Goal: Find specific page/section: Find specific page/section

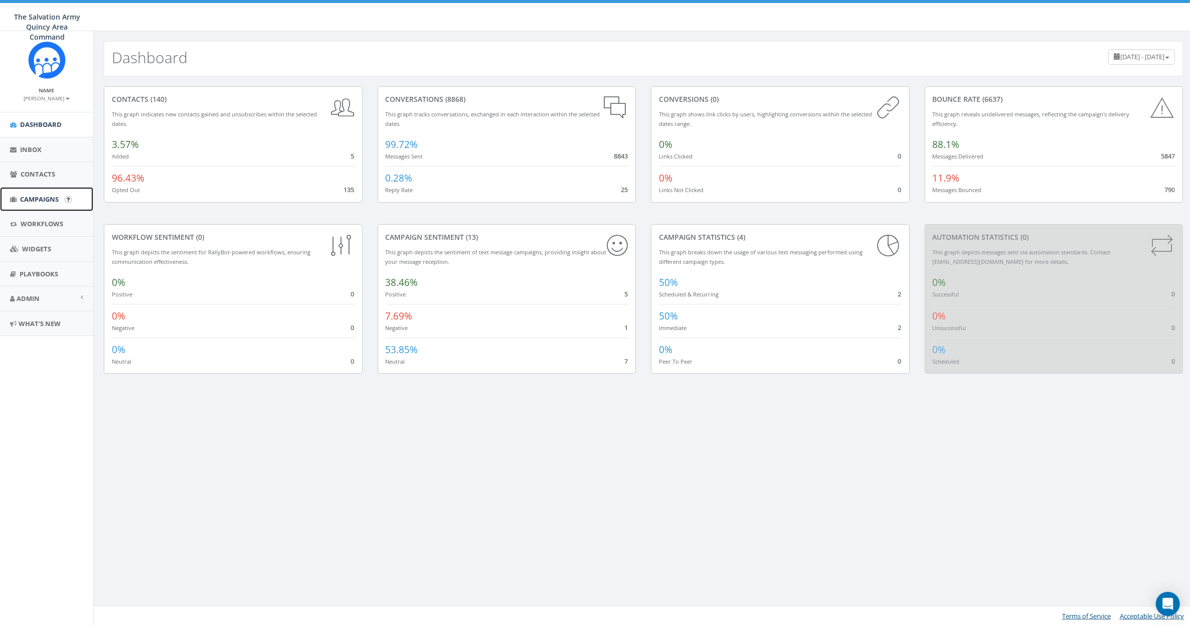
click at [39, 201] on span "Campaigns" at bounding box center [39, 199] width 39 height 9
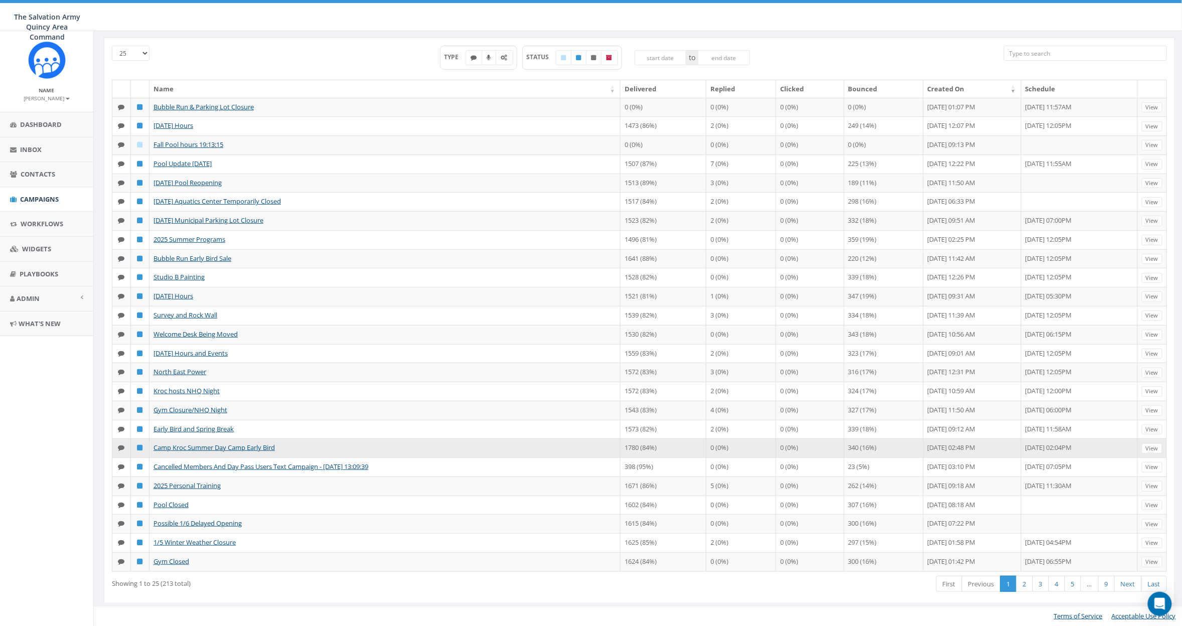
scroll to position [64, 0]
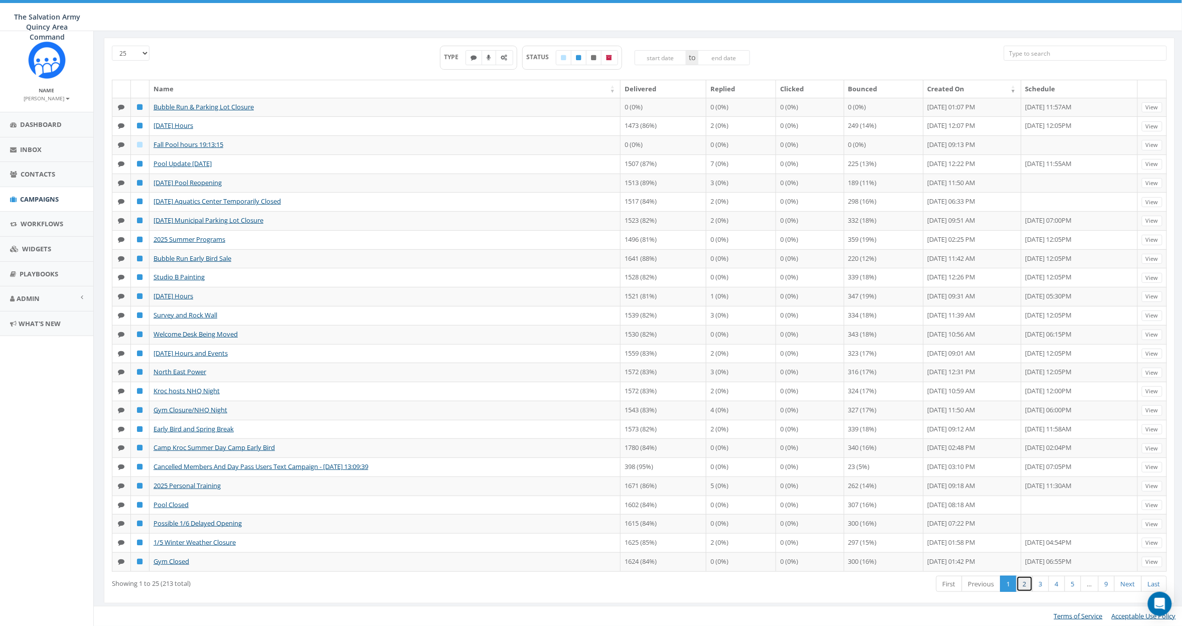
click at [1021, 584] on link "2" at bounding box center [1024, 584] width 17 height 17
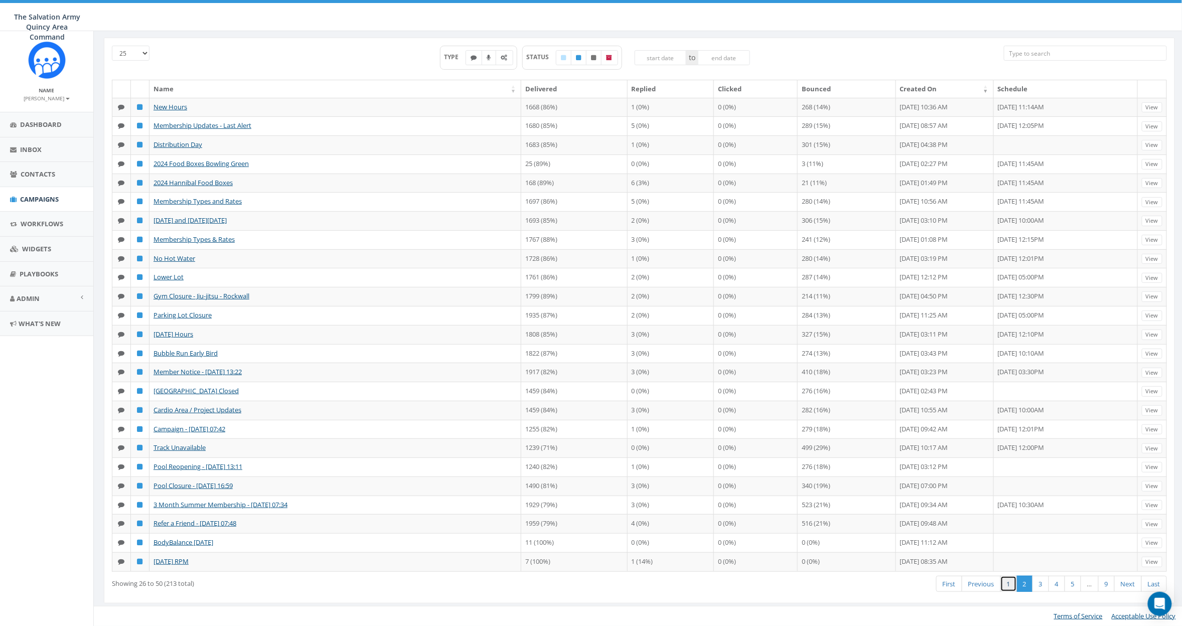
click at [1006, 592] on link "1" at bounding box center [1008, 584] width 17 height 17
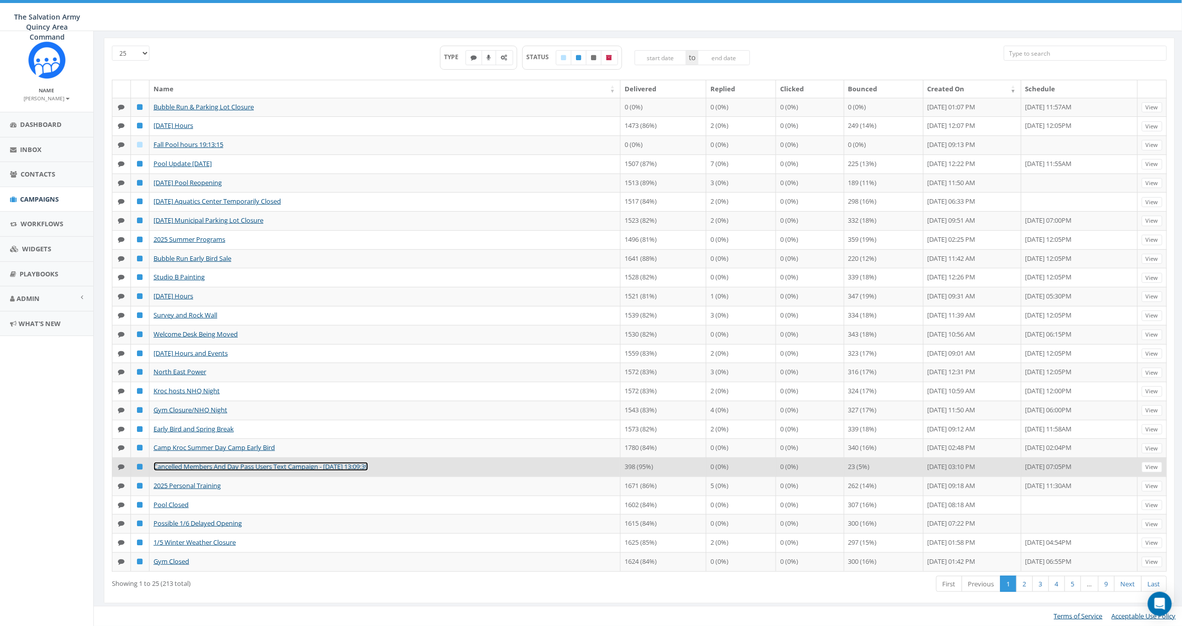
click at [202, 466] on link "Cancelled Members And Day Pass Users Text Campaign - [DATE] 13:09:39" at bounding box center [260, 466] width 215 height 9
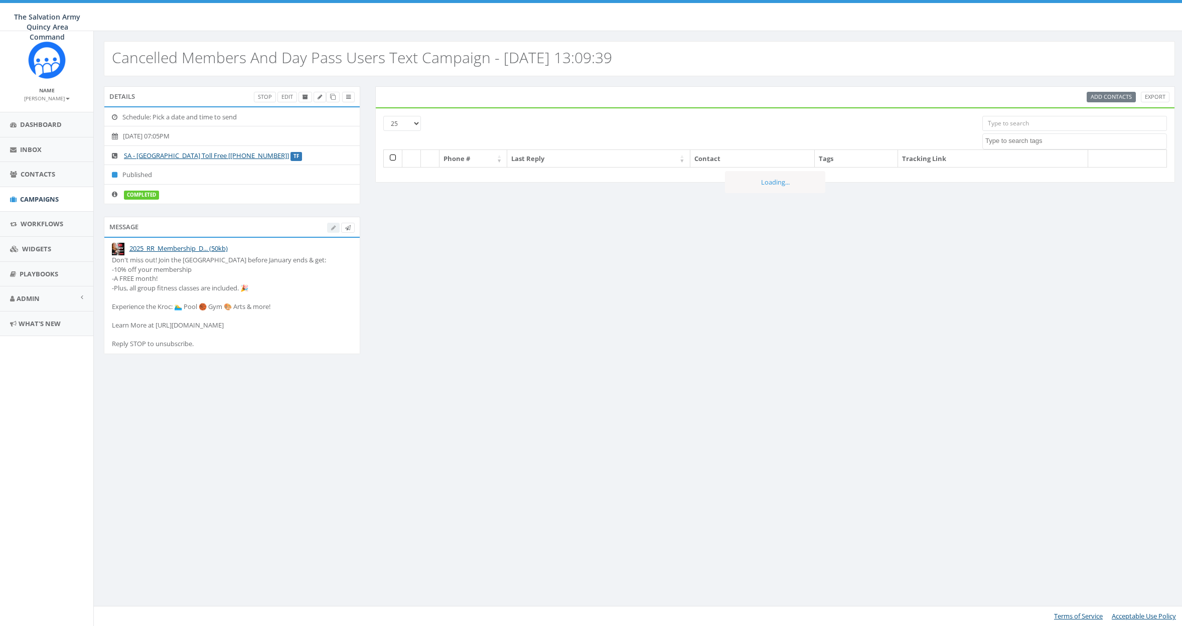
select select
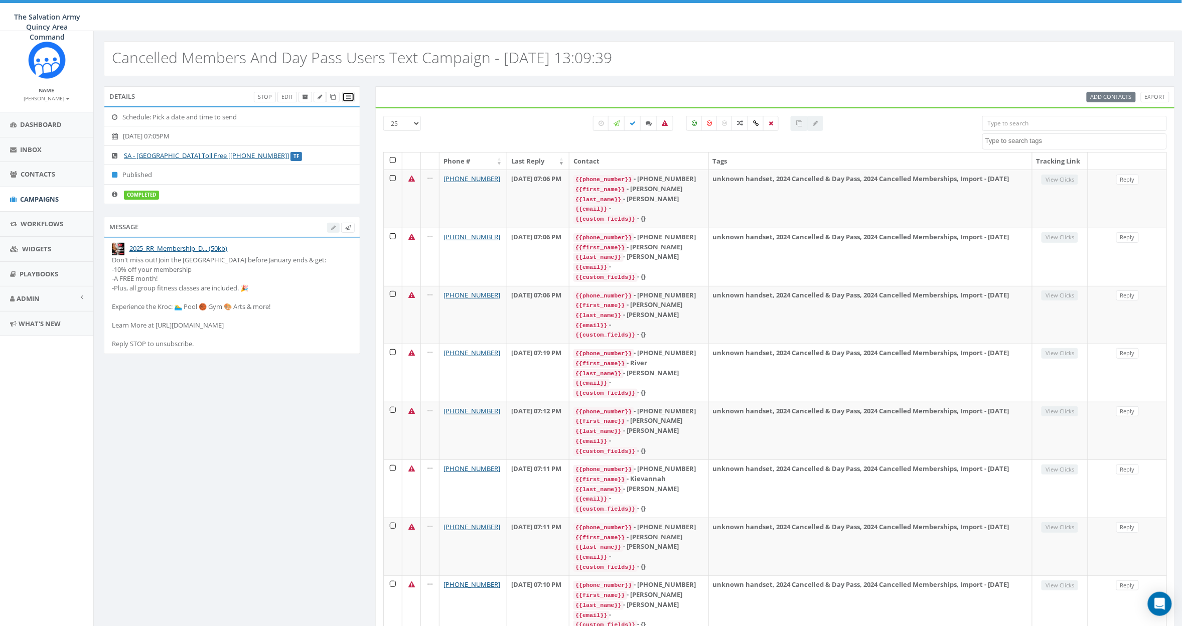
click at [350, 98] on icon at bounding box center [348, 97] width 5 height 6
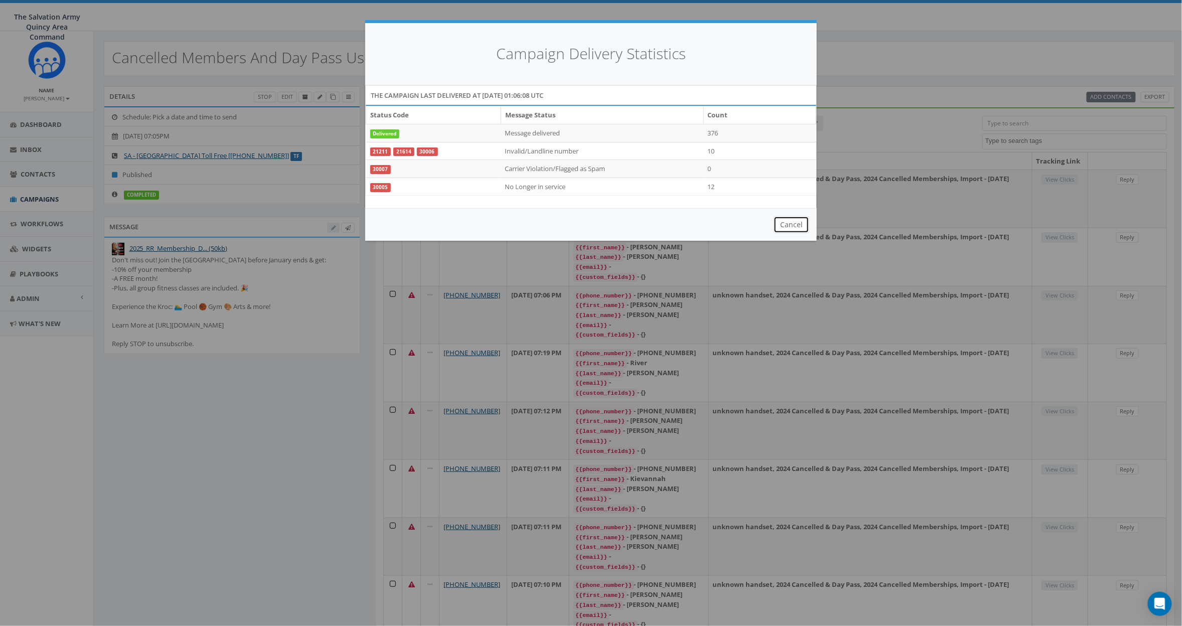
click at [797, 224] on button "Cancel" at bounding box center [791, 224] width 36 height 17
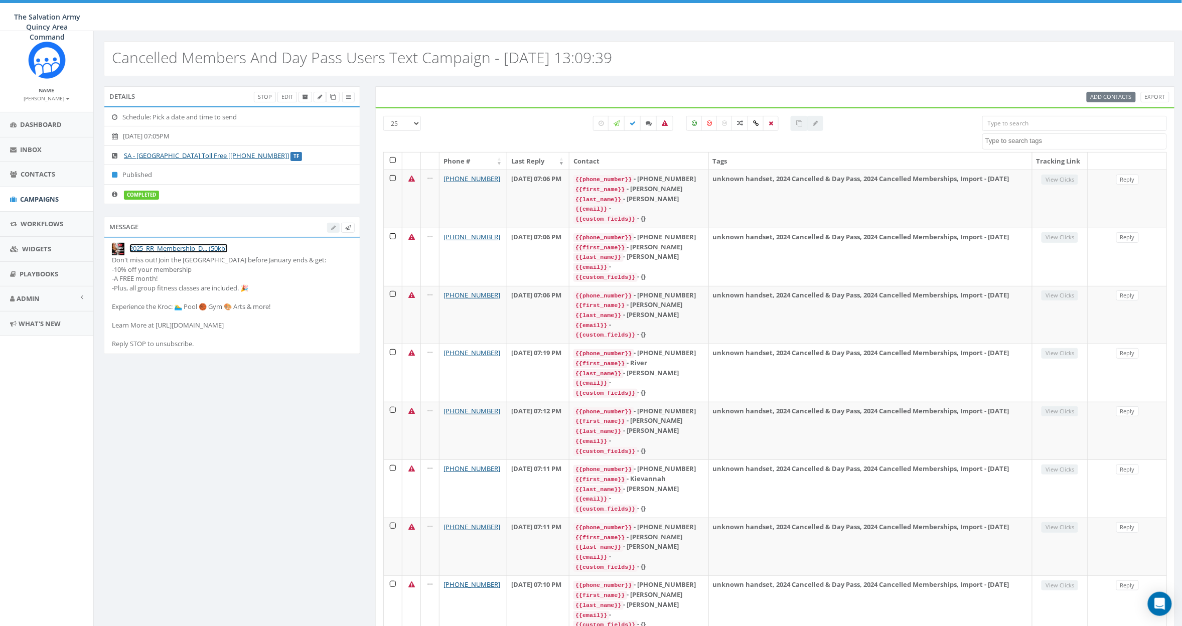
click at [146, 248] on link "2025_RR_Membership_D... (50kb)" at bounding box center [178, 248] width 98 height 9
click at [51, 198] on span "Campaigns" at bounding box center [39, 199] width 39 height 9
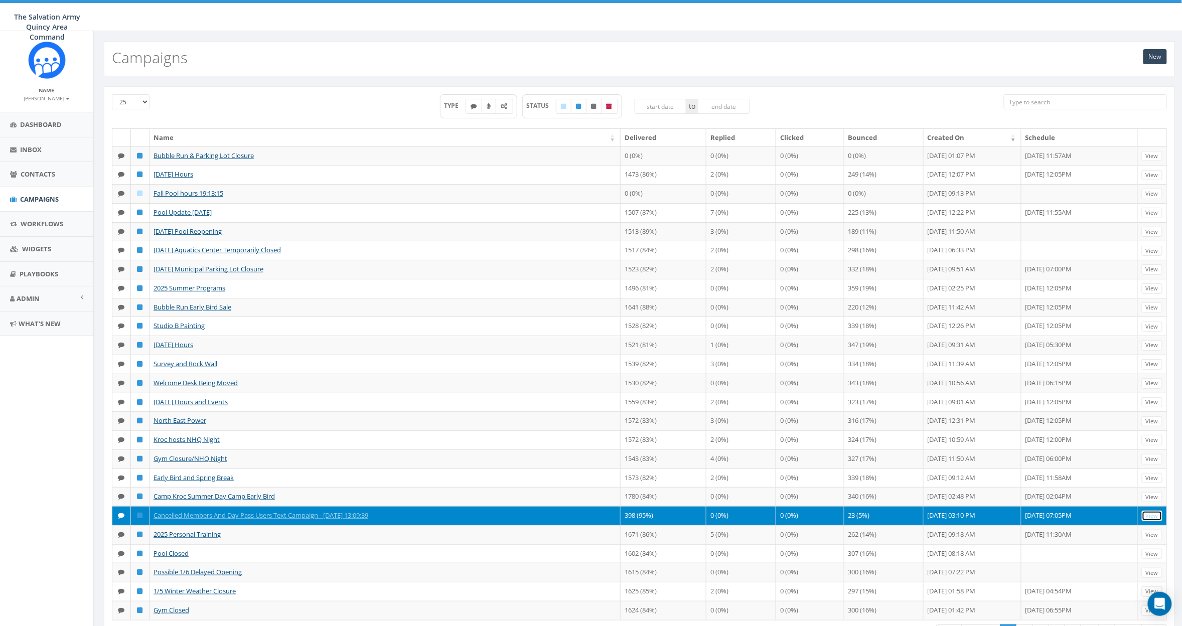
click at [1150, 521] on link "View" at bounding box center [1152, 516] width 21 height 11
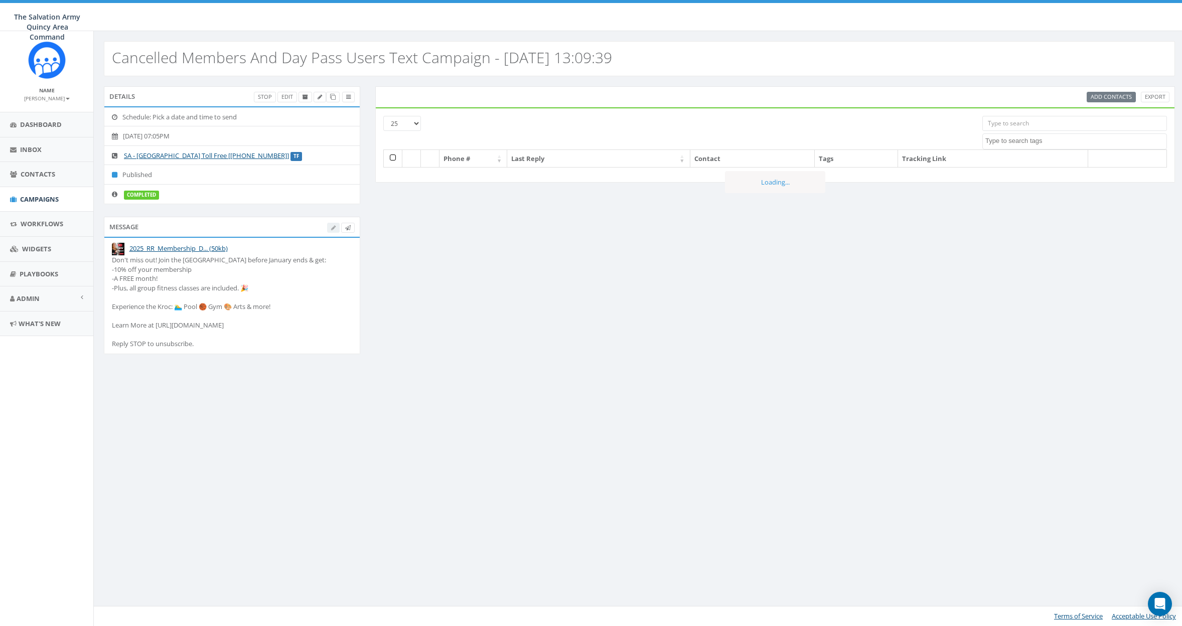
select select
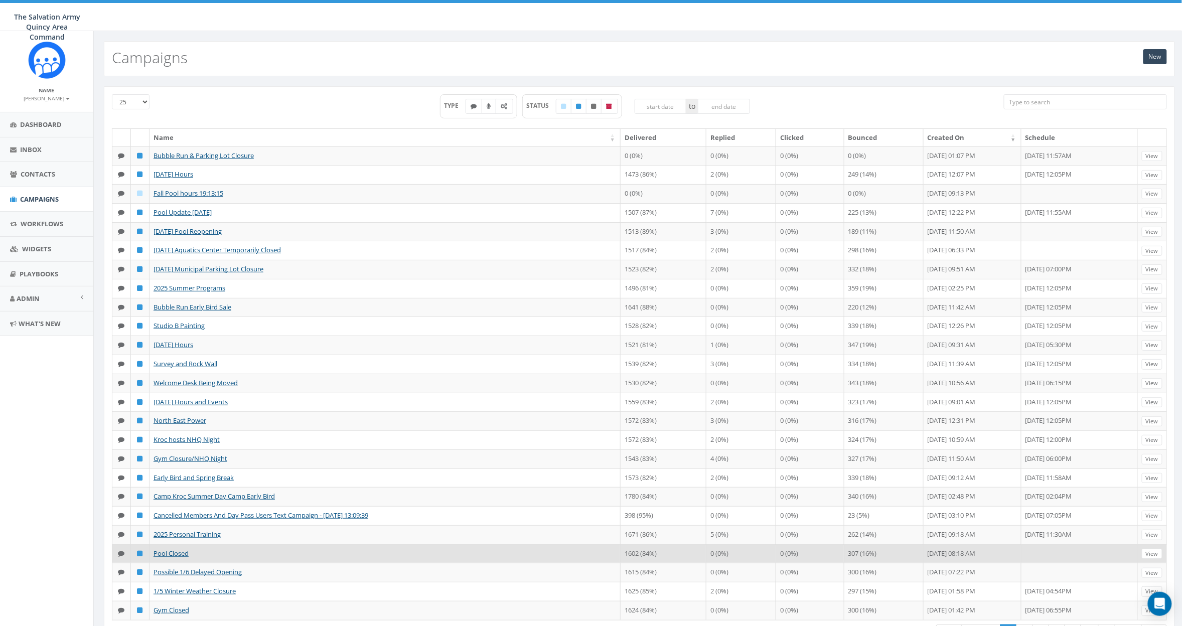
scroll to position [64, 0]
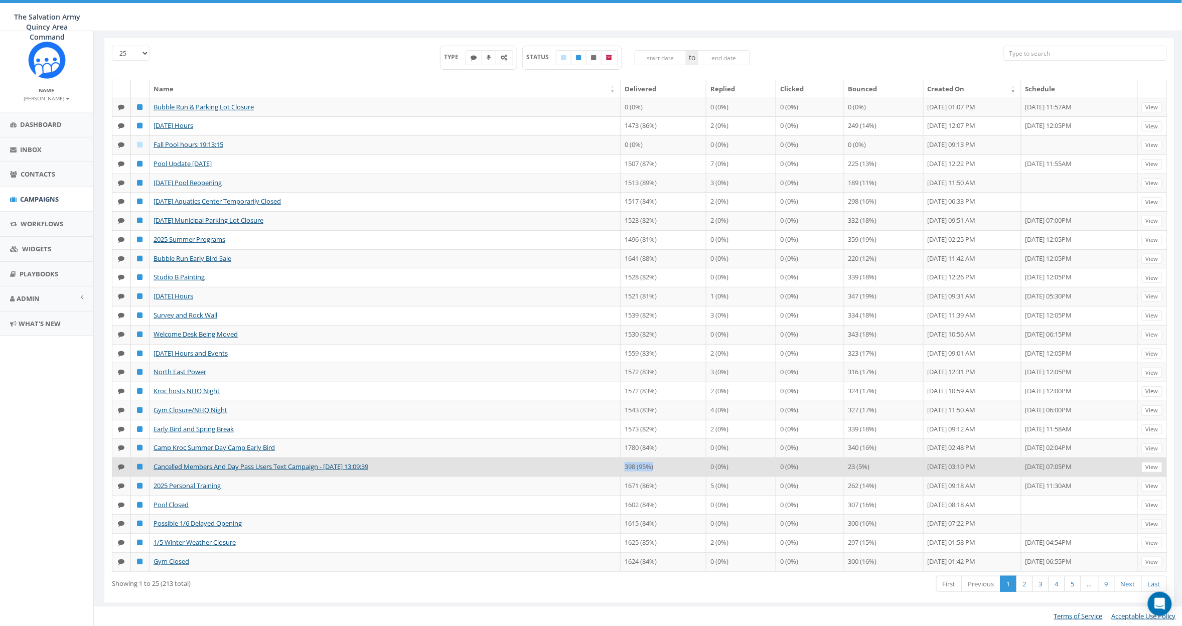
drag, startPoint x: 627, startPoint y: 467, endPoint x: 660, endPoint y: 466, distance: 32.6
click at [661, 466] on td "398 (95%)" at bounding box center [663, 466] width 86 height 19
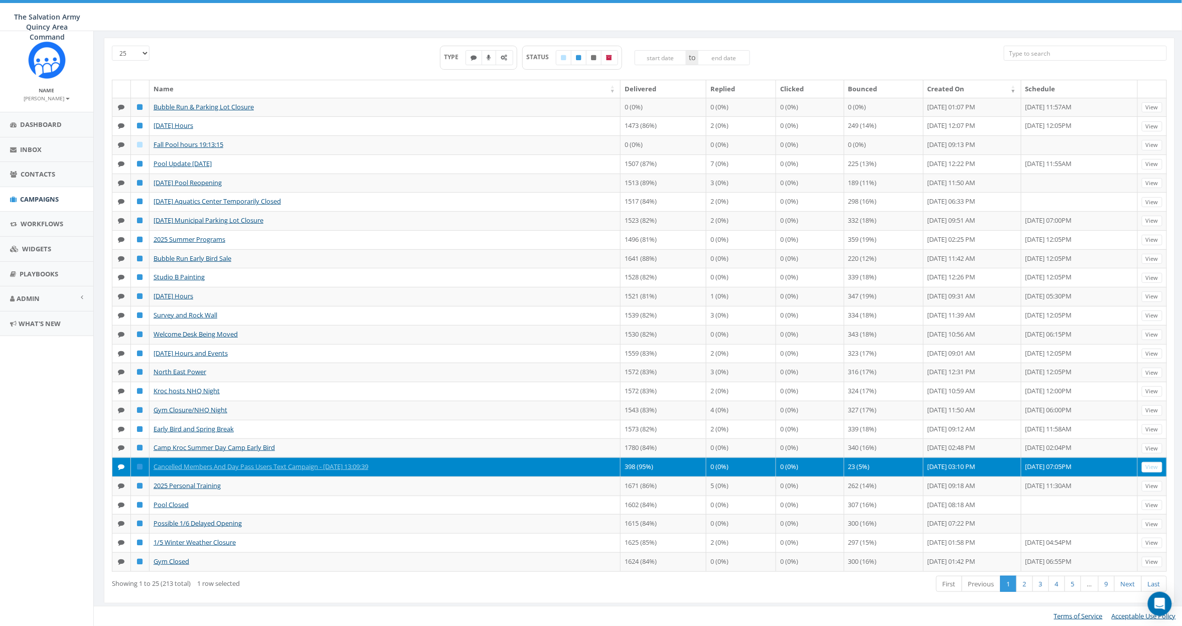
click at [64, 500] on aside "Name Alana Reed Profile Sign Out Dashboard Inbox Contacts Campaigns Workflows W…" at bounding box center [46, 328] width 93 height 595
click at [214, 465] on link "Cancelled Members And Day Pass Users Text Campaign - [DATE] 13:09:39" at bounding box center [260, 466] width 215 height 9
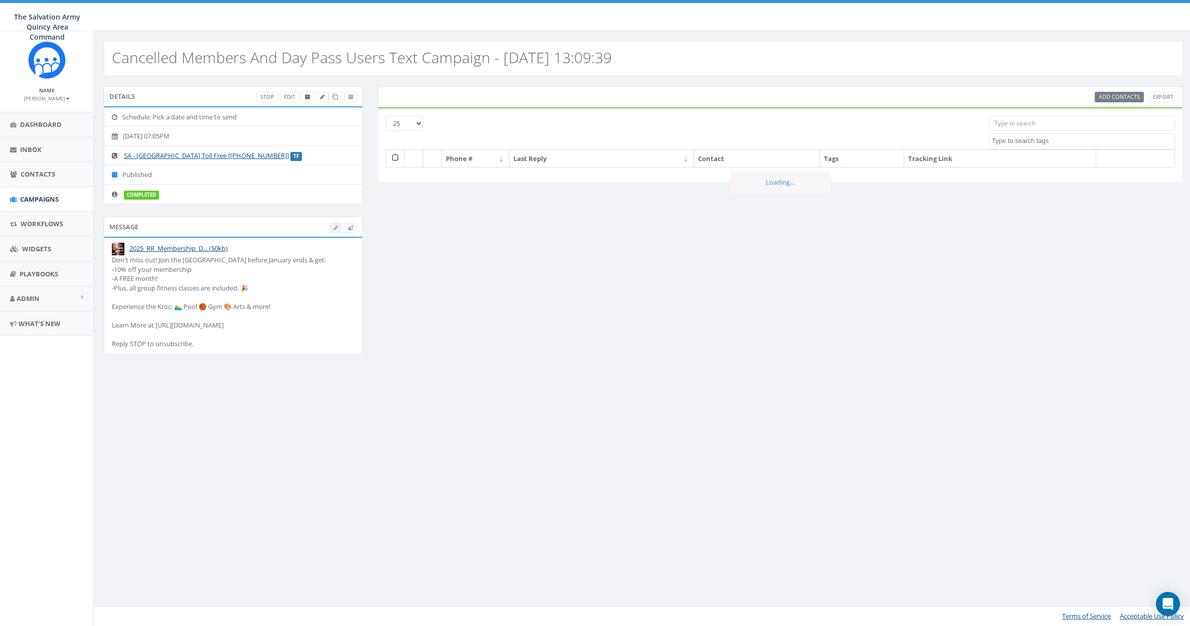
select select
